Goal: Entertainment & Leisure: Consume media (video, audio)

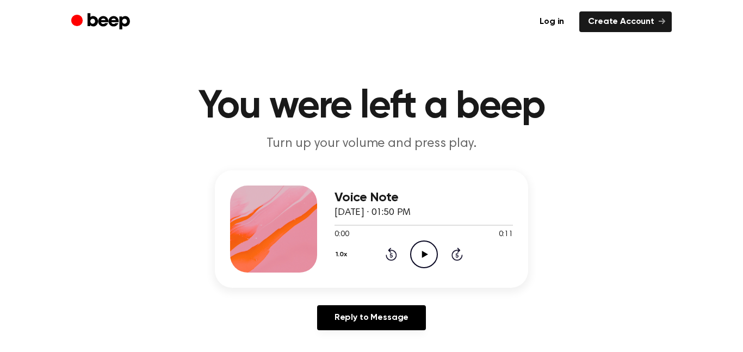
click at [694, 207] on div "Voice Note August 14, 2022 · 01:50 PM 0:00 0:11 Your browser does not support t…" at bounding box center [371, 254] width 717 height 169
click at [429, 241] on circle at bounding box center [424, 254] width 27 height 27
click at [426, 259] on icon "Play Audio" at bounding box center [424, 254] width 28 height 28
click at [425, 257] on icon at bounding box center [423, 254] width 5 height 7
click at [114, 80] on main "You were left a beep Turn up your volume and press play. Voice Note August 14, …" at bounding box center [371, 335] width 743 height 670
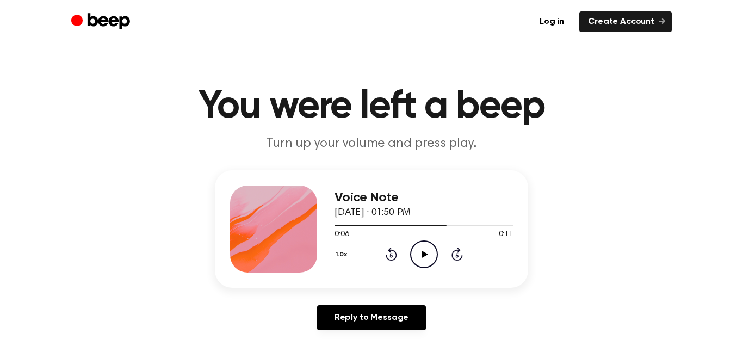
click at [414, 254] on icon "Play Audio" at bounding box center [424, 254] width 28 height 28
click at [414, 254] on icon "Pause Audio" at bounding box center [424, 254] width 28 height 28
click at [414, 254] on icon "Play Audio" at bounding box center [424, 254] width 28 height 28
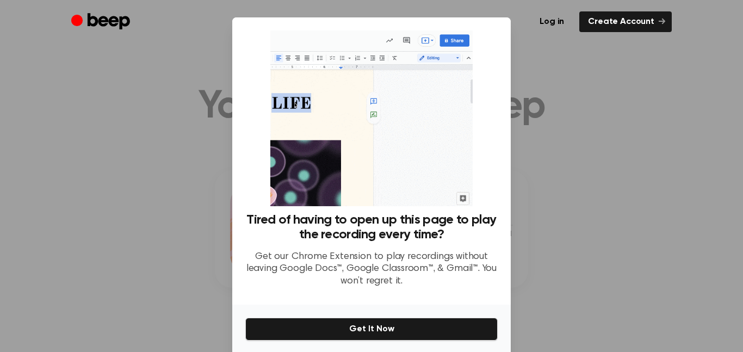
click at [574, 241] on div at bounding box center [371, 176] width 743 height 352
click at [543, 72] on div at bounding box center [371, 176] width 743 height 352
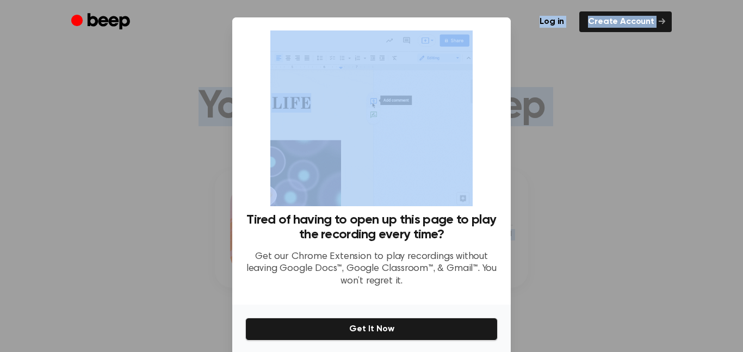
drag, startPoint x: 481, startPoint y: 42, endPoint x: 488, endPoint y: 101, distance: 59.6
click at [580, 147] on div at bounding box center [371, 176] width 743 height 352
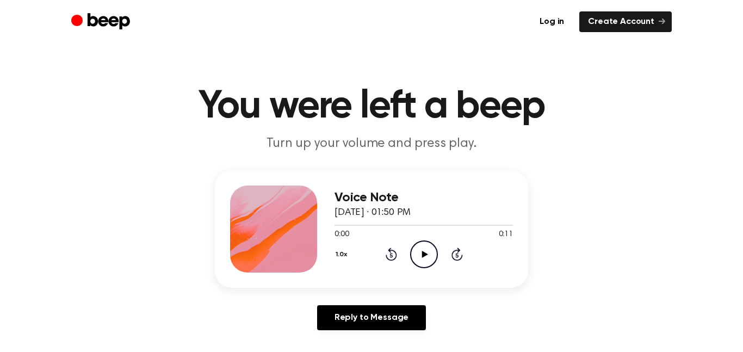
click at [422, 250] on icon "Play Audio" at bounding box center [424, 254] width 28 height 28
click at [422, 251] on icon at bounding box center [424, 254] width 6 height 7
click at [247, 270] on div at bounding box center [273, 228] width 87 height 87
click at [247, 259] on div at bounding box center [273, 228] width 87 height 87
click at [247, 271] on div at bounding box center [273, 228] width 87 height 87
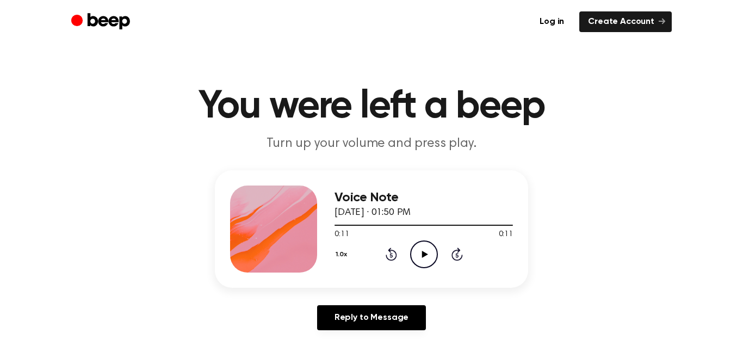
click at [432, 246] on icon "Play Audio" at bounding box center [424, 254] width 28 height 28
click at [436, 243] on icon "Pause Audio" at bounding box center [424, 254] width 28 height 28
click at [425, 251] on icon "Play Audio" at bounding box center [424, 254] width 28 height 28
click at [425, 251] on icon at bounding box center [423, 254] width 5 height 7
click at [425, 251] on icon "Play Audio" at bounding box center [424, 254] width 28 height 28
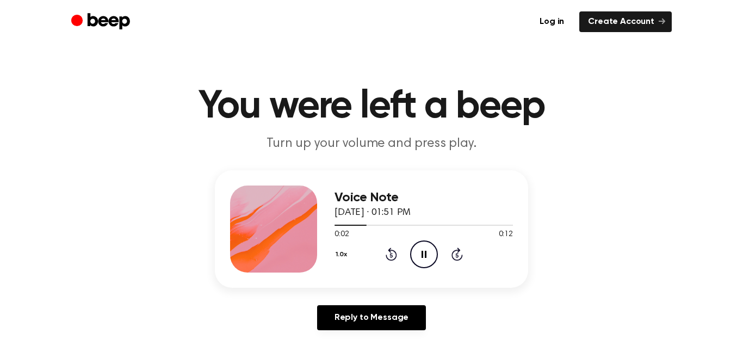
click at [425, 251] on icon at bounding box center [423, 254] width 5 height 7
click at [425, 251] on icon "Play Audio" at bounding box center [424, 254] width 28 height 28
click at [421, 253] on icon "Play Audio" at bounding box center [424, 254] width 28 height 28
click at [457, 258] on icon "Skip 5 seconds" at bounding box center [457, 254] width 12 height 14
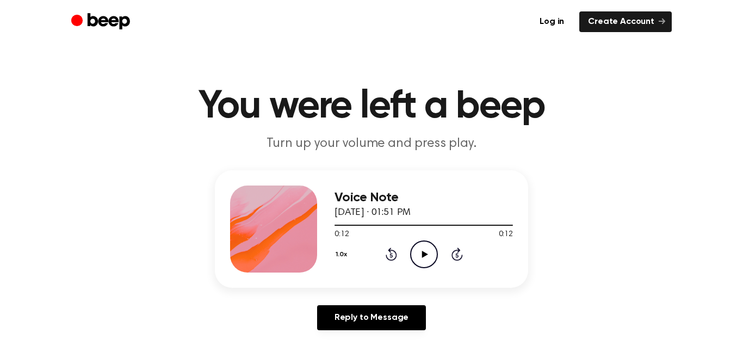
click at [457, 258] on icon "Skip 5 seconds" at bounding box center [457, 254] width 12 height 14
click at [176, 242] on div "Voice Note August 14, 2022 · 01:51 PM 0:12 0:12 Your browser does not support t…" at bounding box center [371, 254] width 717 height 169
click at [423, 258] on icon "Play Audio" at bounding box center [424, 254] width 28 height 28
click at [427, 244] on icon "Play Audio" at bounding box center [424, 254] width 28 height 28
click at [415, 254] on icon "Play Audio" at bounding box center [424, 254] width 28 height 28
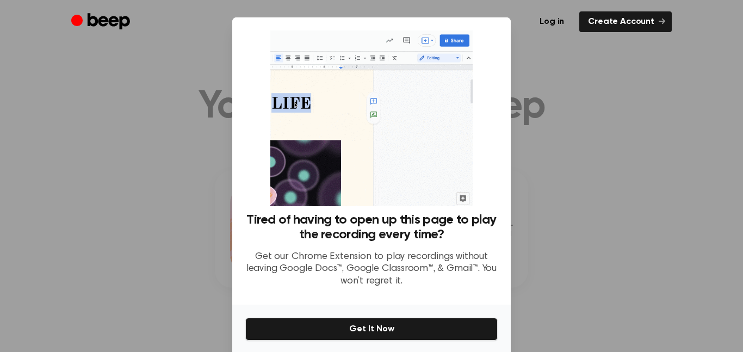
scroll to position [41, 0]
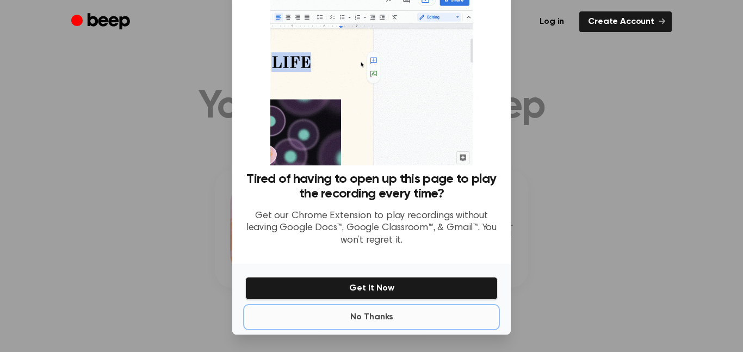
click at [359, 320] on button "No Thanks" at bounding box center [371, 317] width 252 height 22
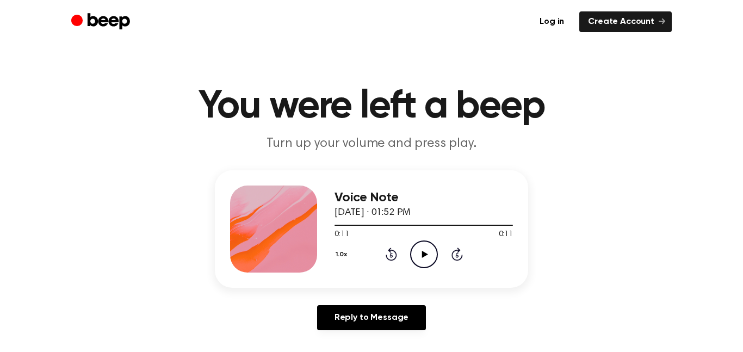
click at [425, 258] on icon "Play Audio" at bounding box center [424, 254] width 28 height 28
click at [425, 258] on icon "Pause Audio" at bounding box center [424, 254] width 28 height 28
